Goal: Task Accomplishment & Management: Use online tool/utility

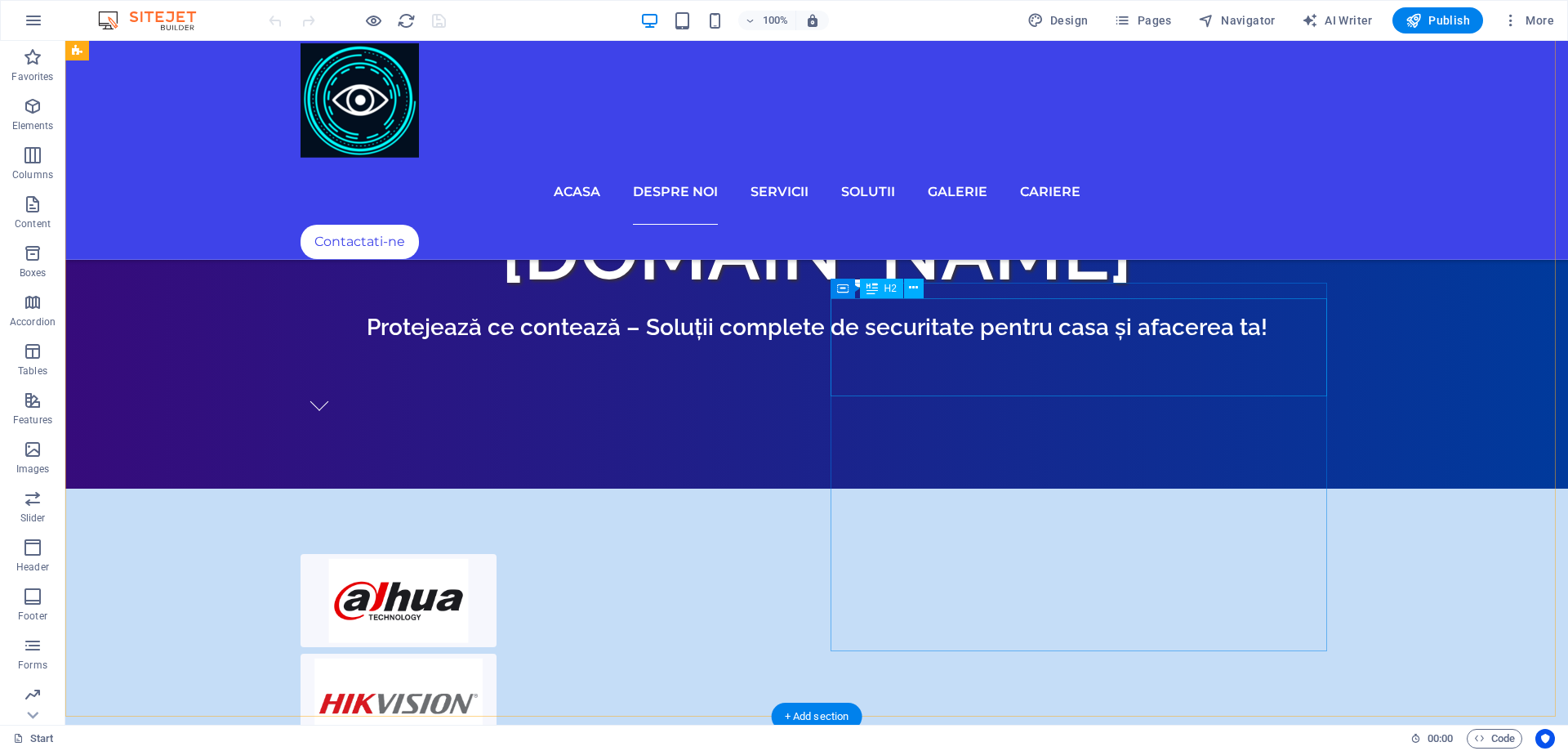
scroll to position [1225, 0]
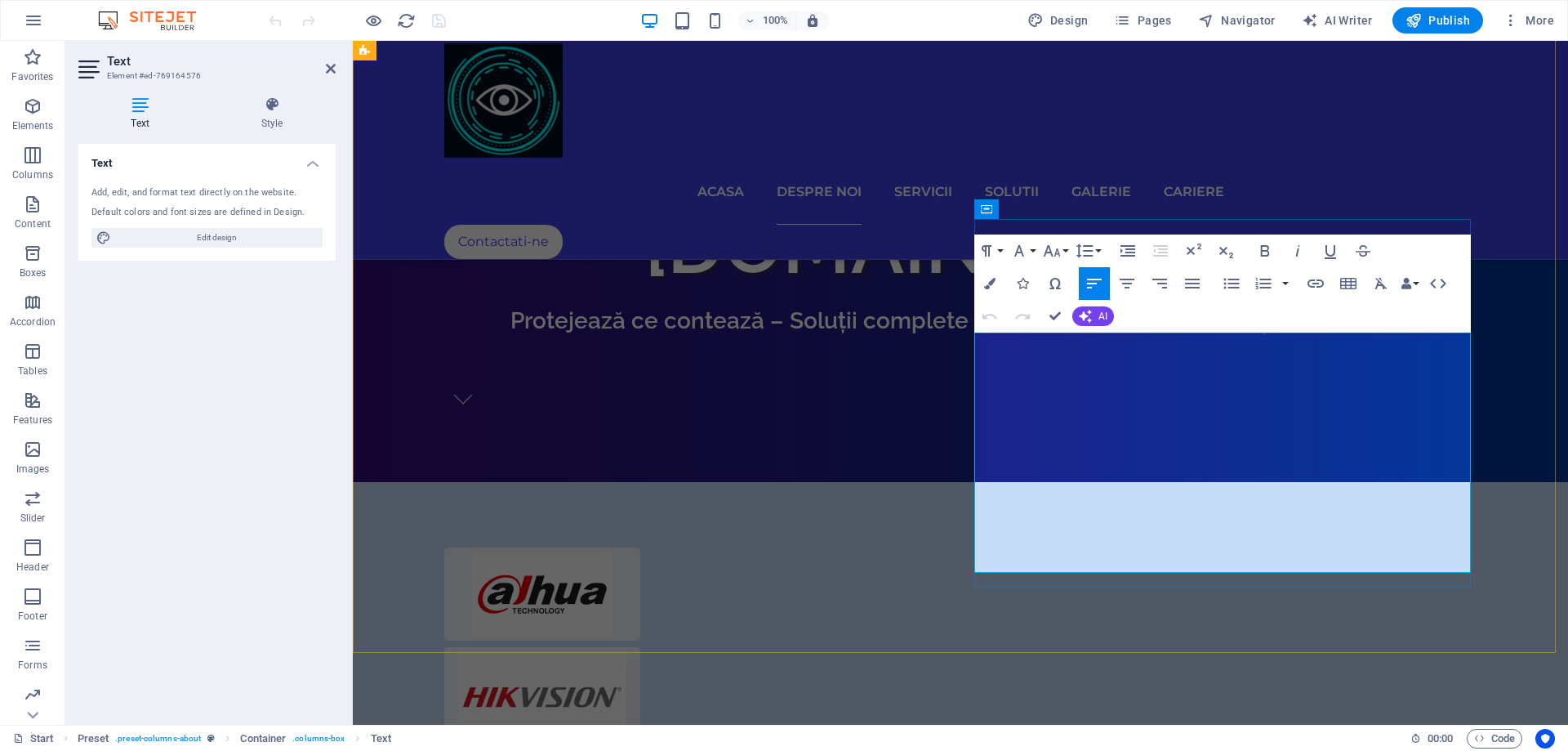
drag, startPoint x: 1315, startPoint y: 385, endPoint x: 990, endPoint y: 388, distance: 325.0
copy strong "Consultanță gratuită și soluții personalizate"
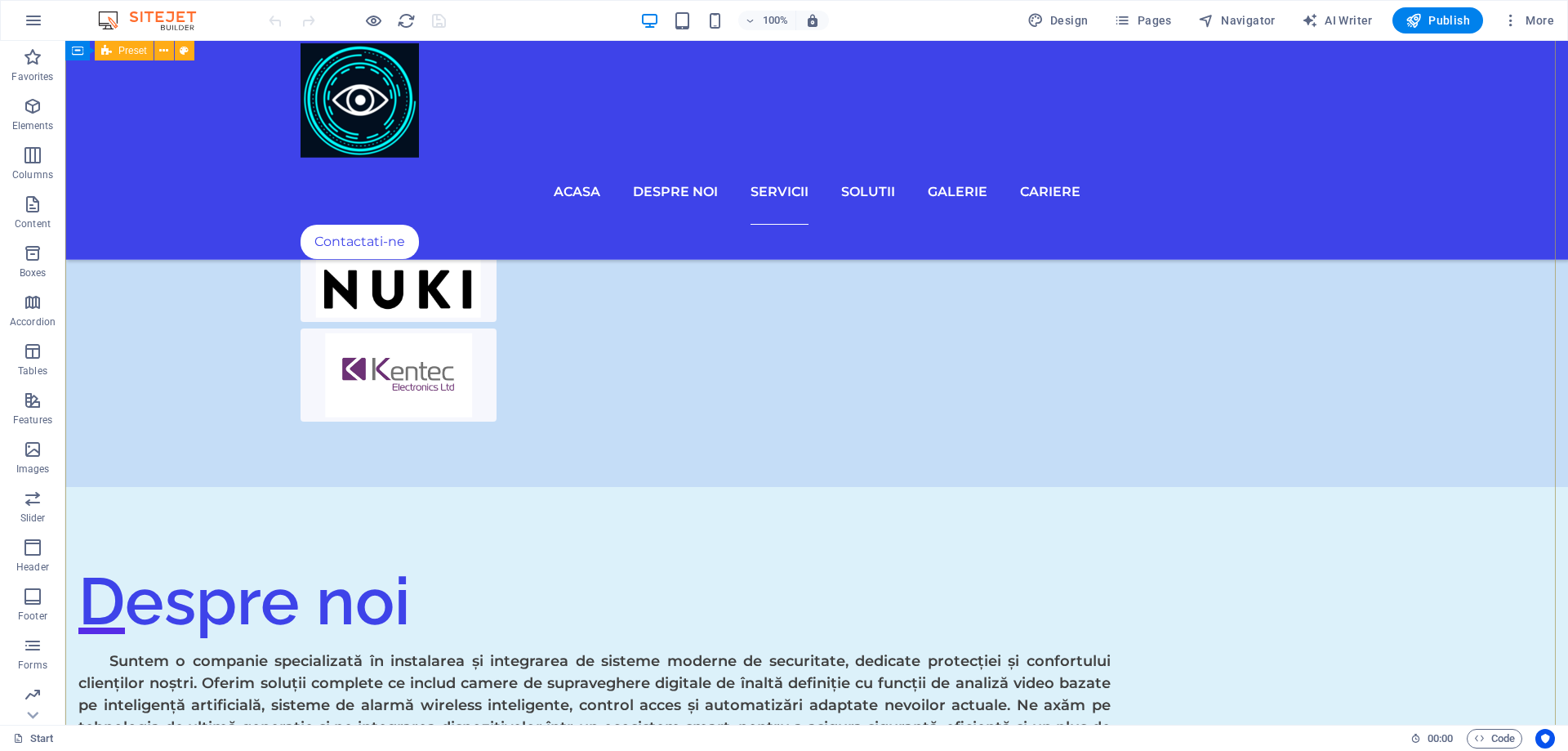
scroll to position [2287, 0]
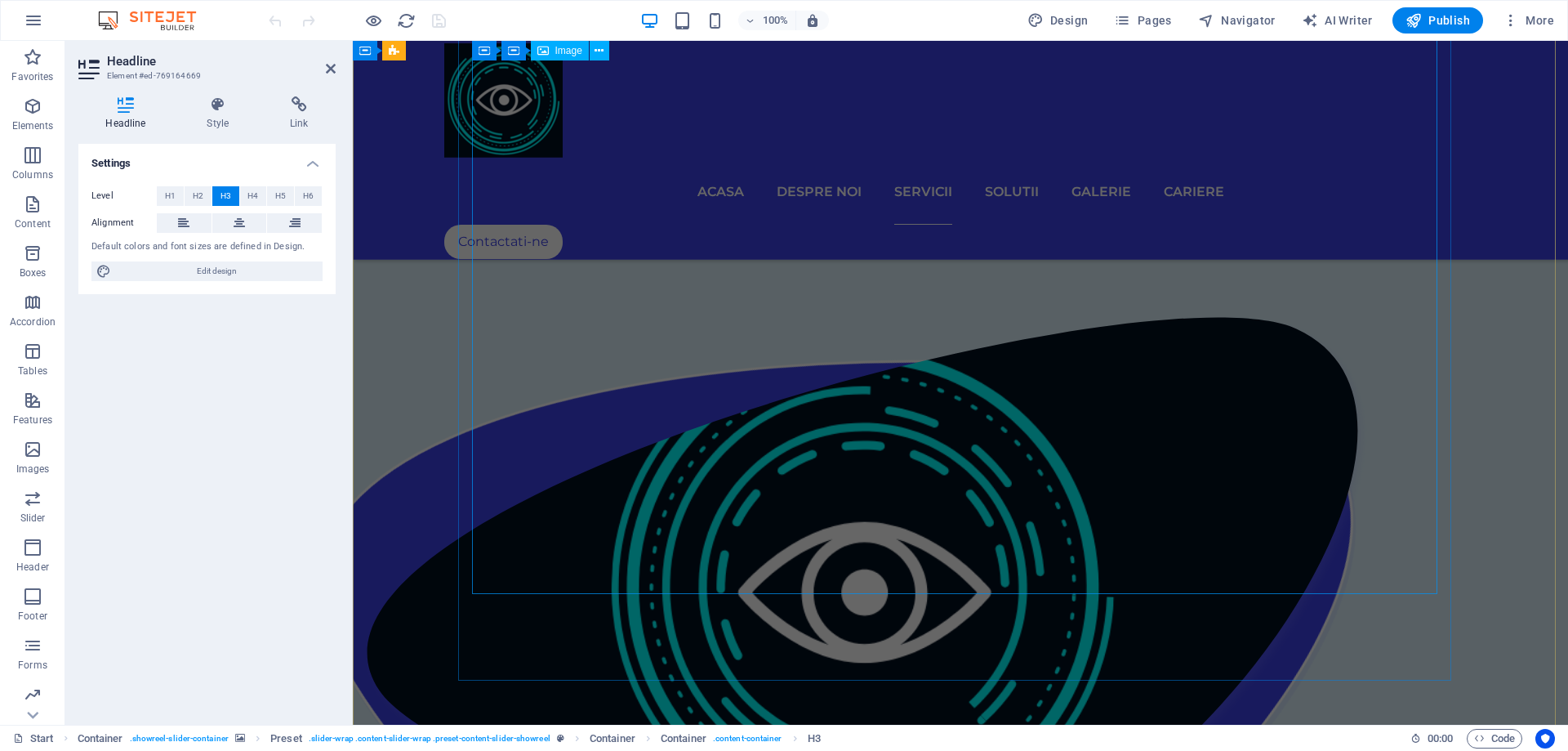
scroll to position [2859, 0]
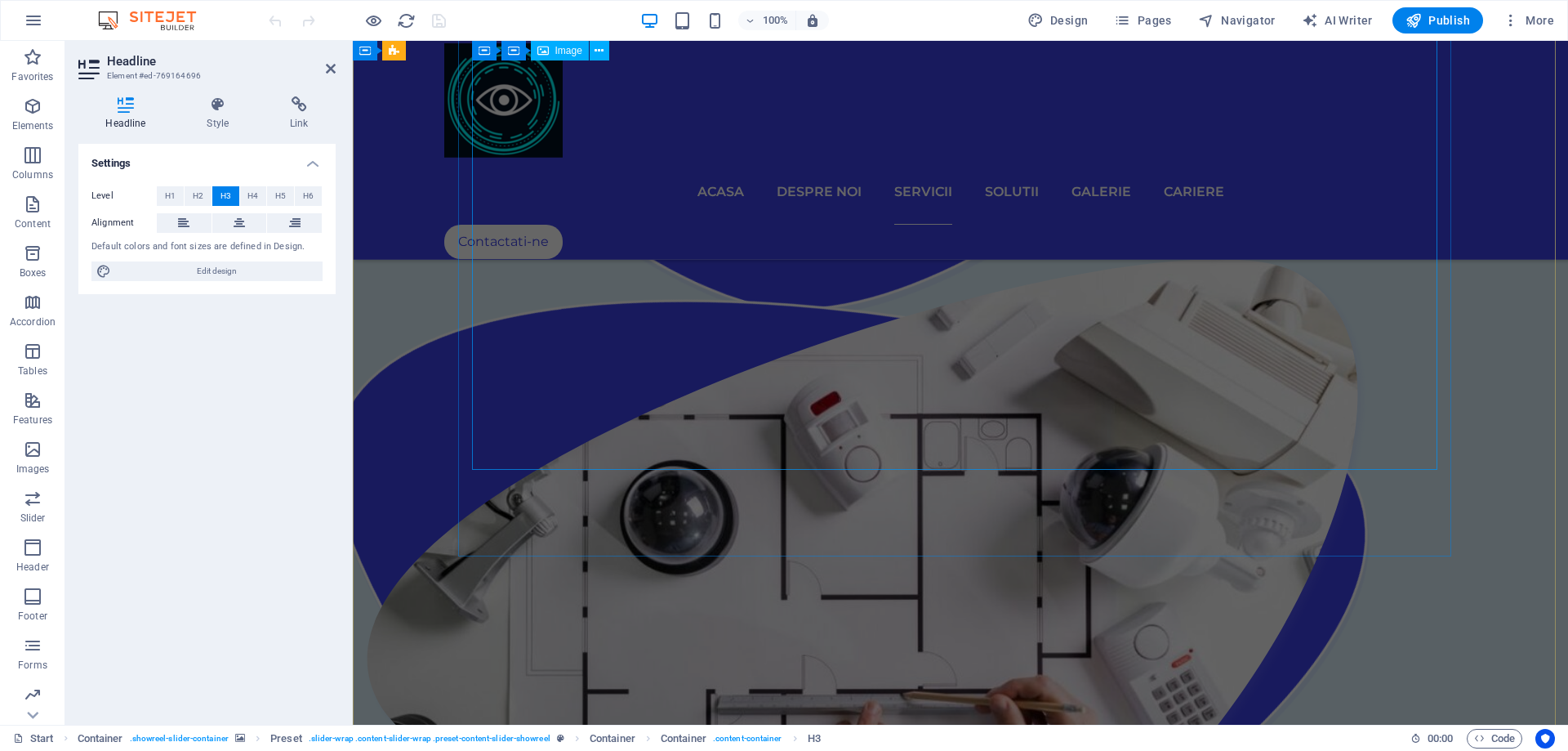
scroll to position [3594, 0]
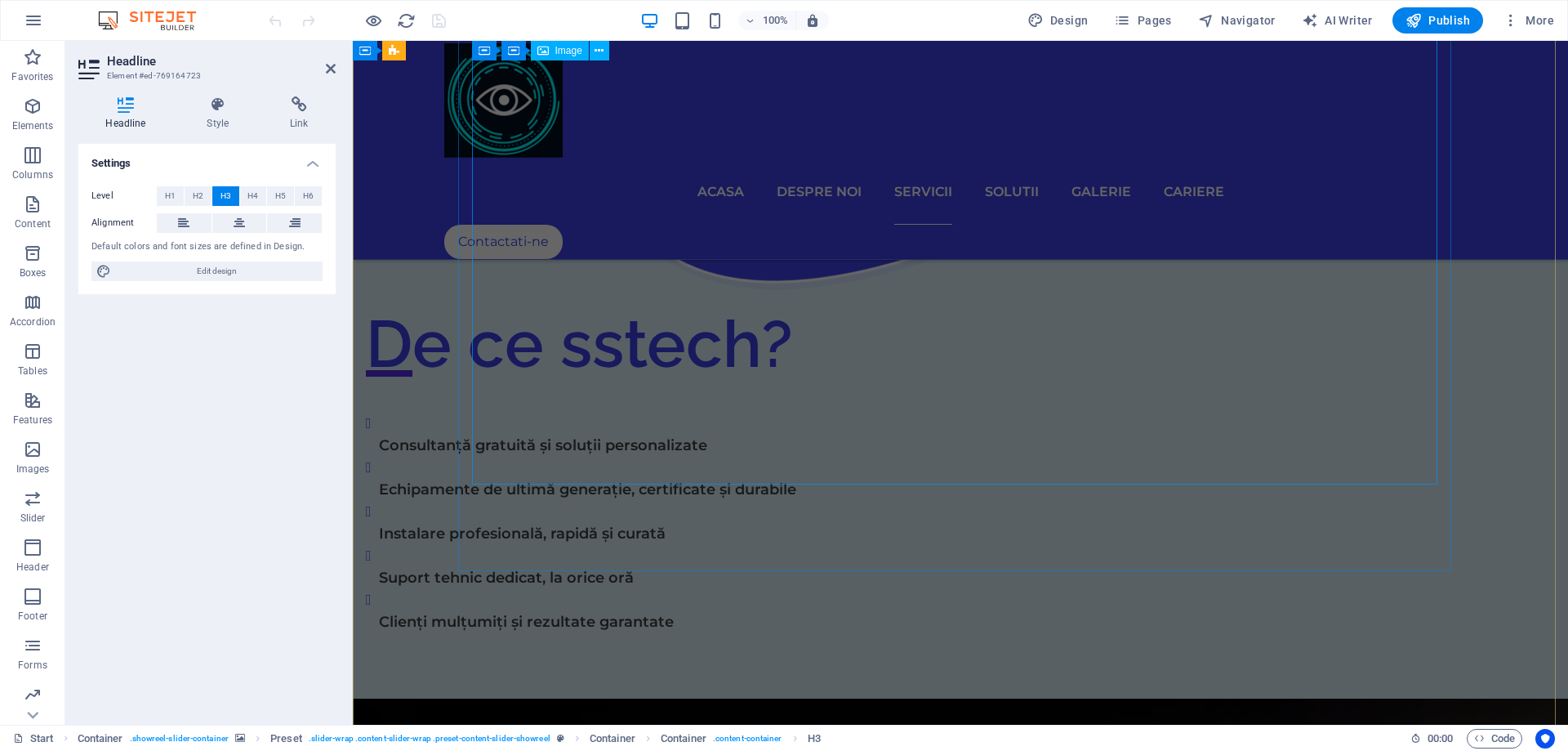
scroll to position [4329, 0]
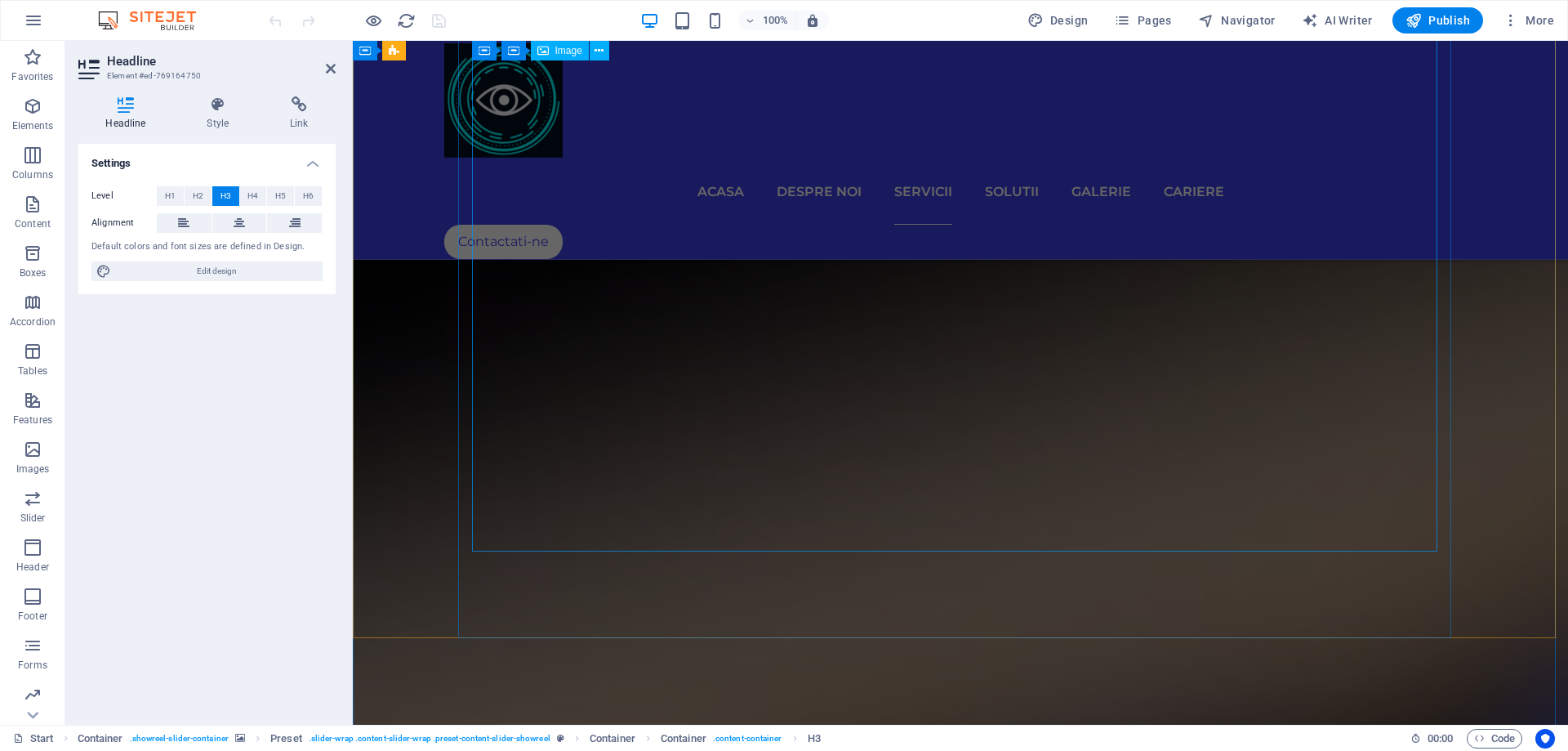
scroll to position [5064, 0]
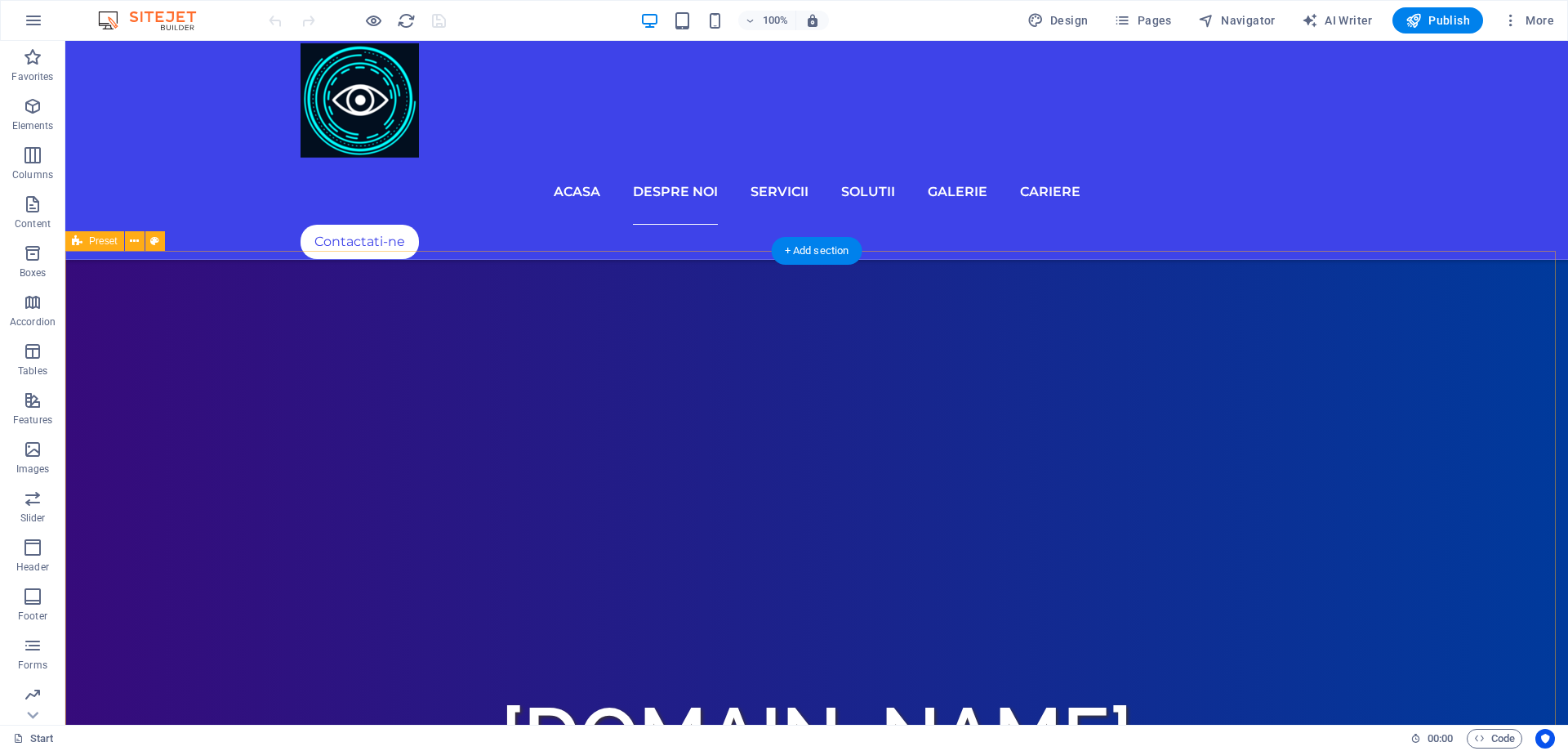
scroll to position [817, 0]
